Goal: Register for event/course

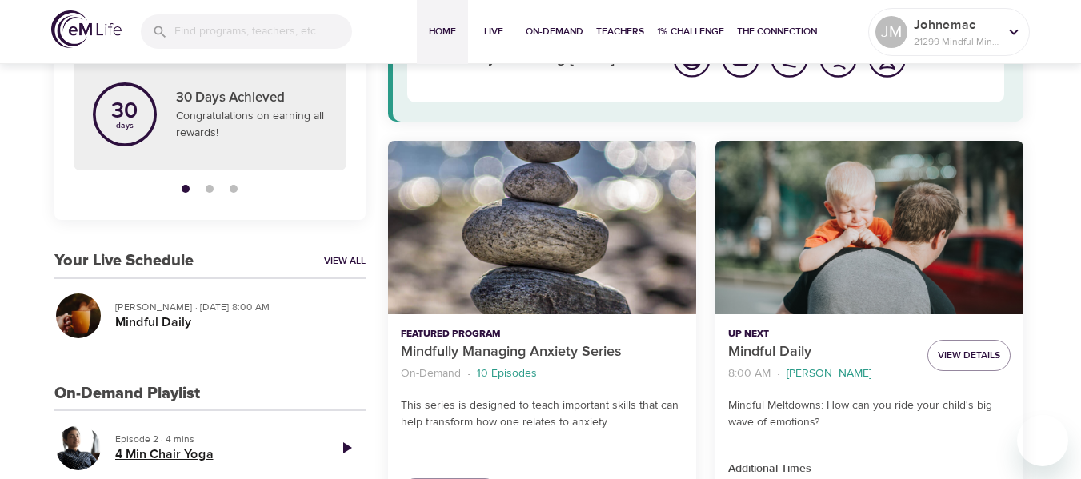
scroll to position [240, 0]
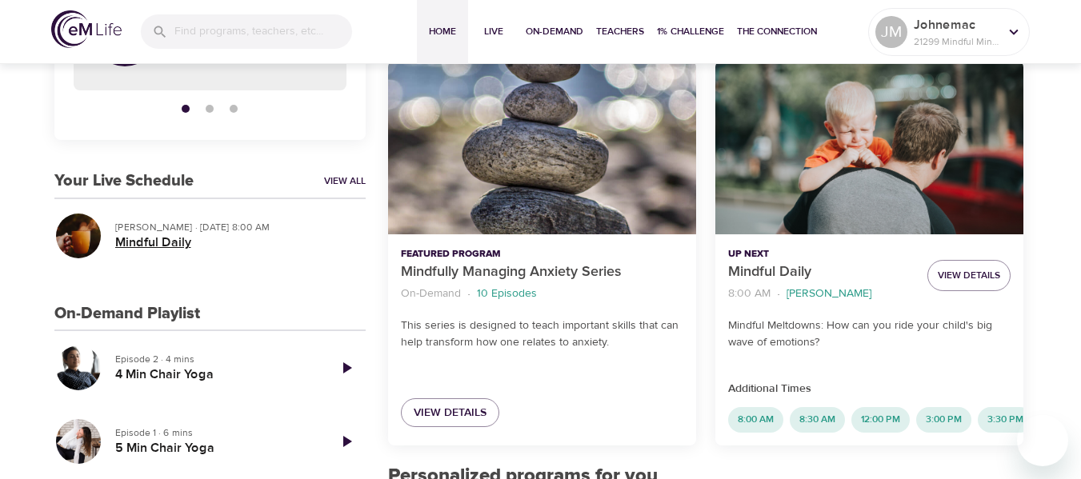
click at [181, 242] on h5 "Mindful Daily" at bounding box center [234, 242] width 238 height 17
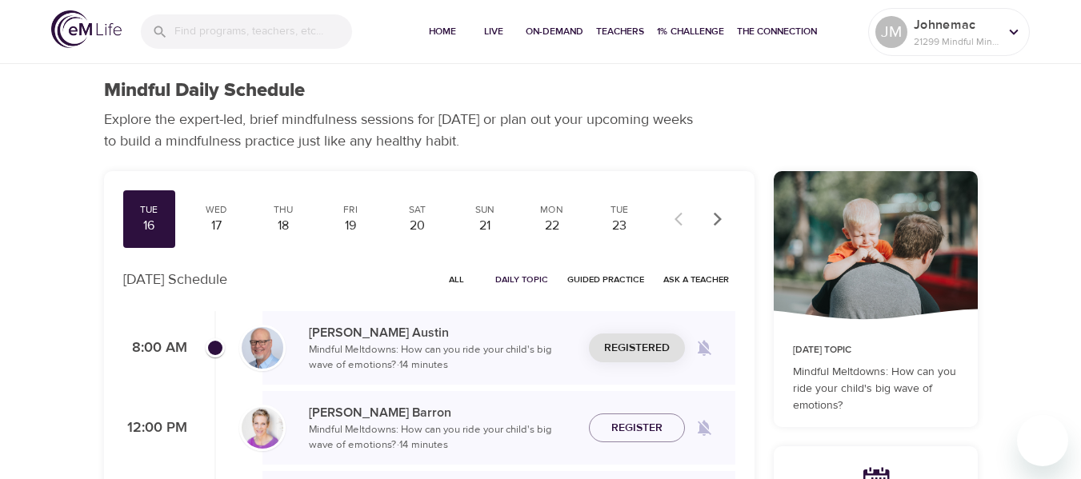
checkbox input "true"
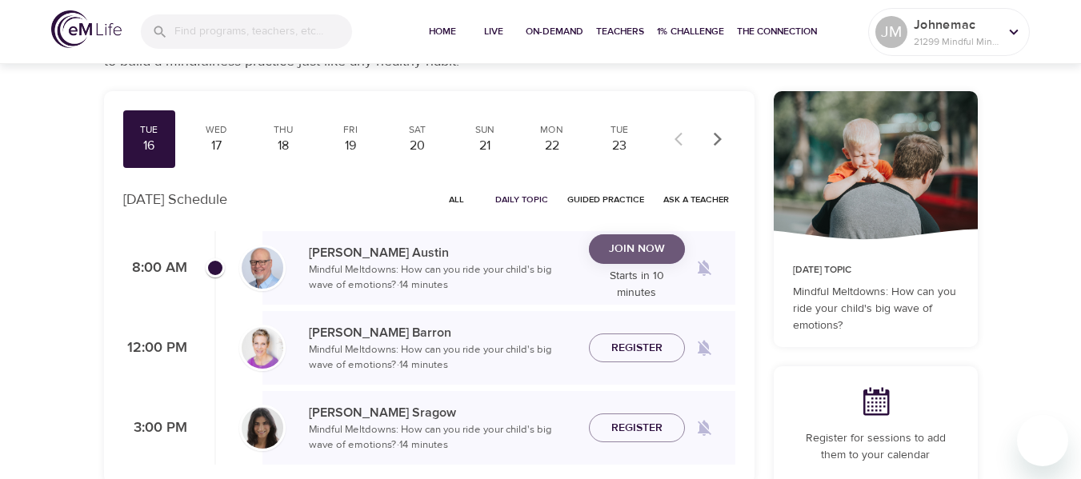
click at [664, 258] on button "Join Now" at bounding box center [637, 249] width 96 height 30
